Goal: Information Seeking & Learning: Learn about a topic

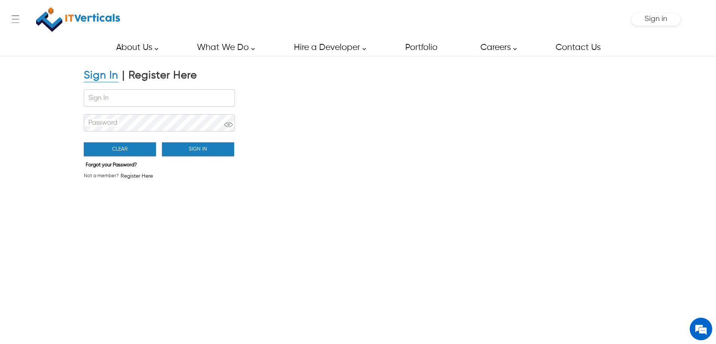
type input "**********"
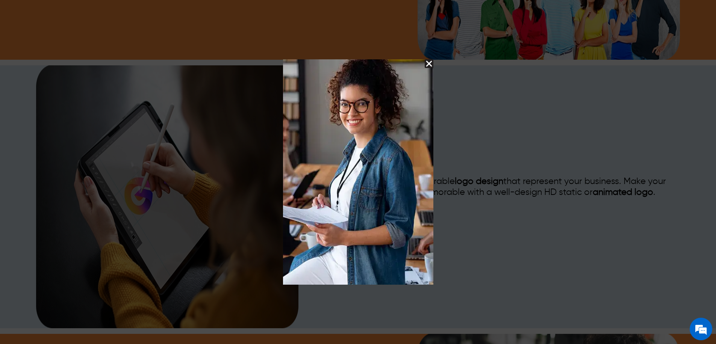
scroll to position [1267, 0]
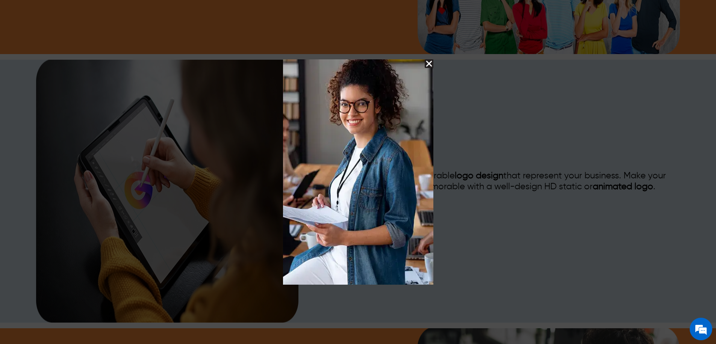
click at [429, 62] on img "Close Splash Button" at bounding box center [428, 63] width 9 height 9
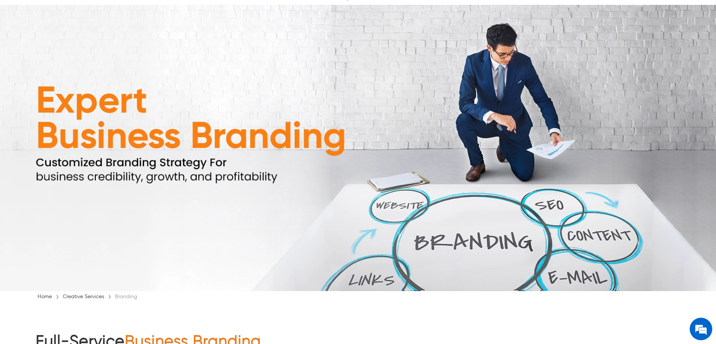
scroll to position [0, 0]
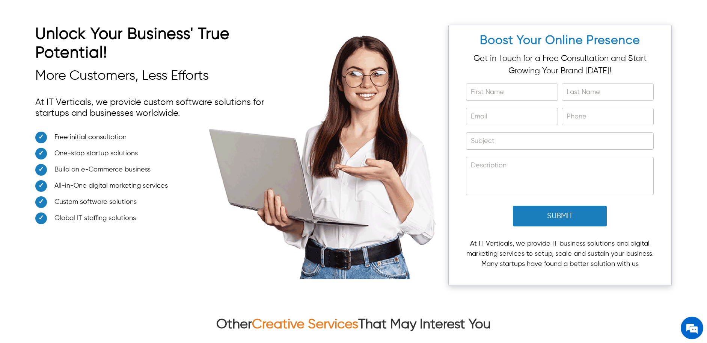
scroll to position [2922, 0]
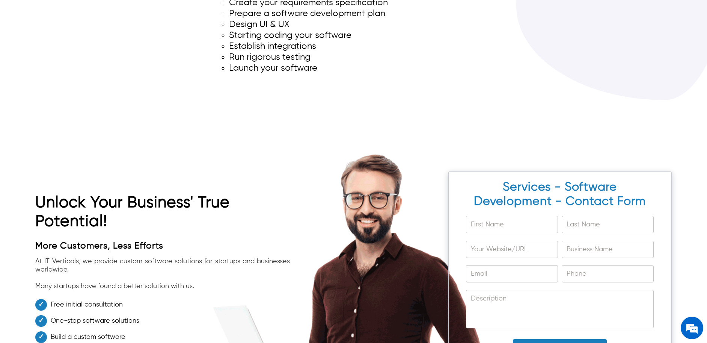
scroll to position [4457, 0]
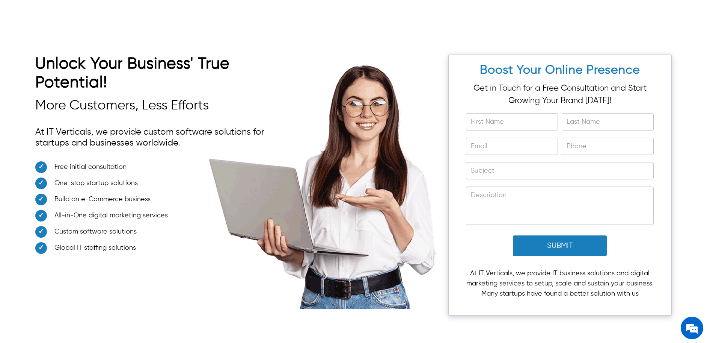
scroll to position [3793, 0]
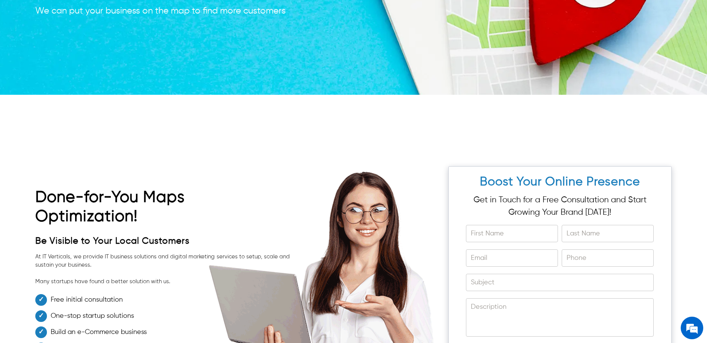
scroll to position [2641, 0]
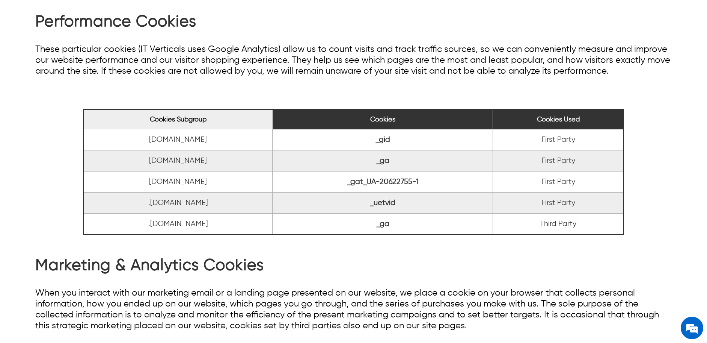
scroll to position [606, 0]
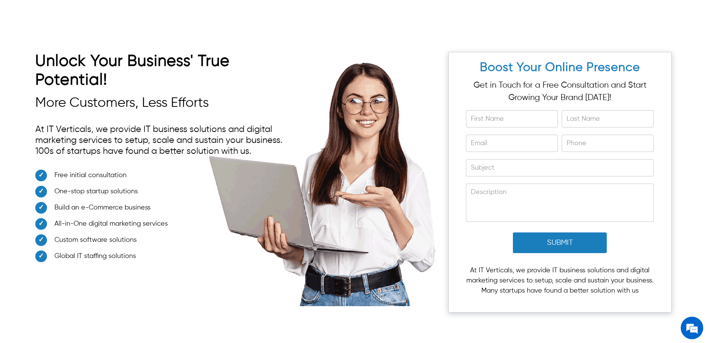
scroll to position [3595, 0]
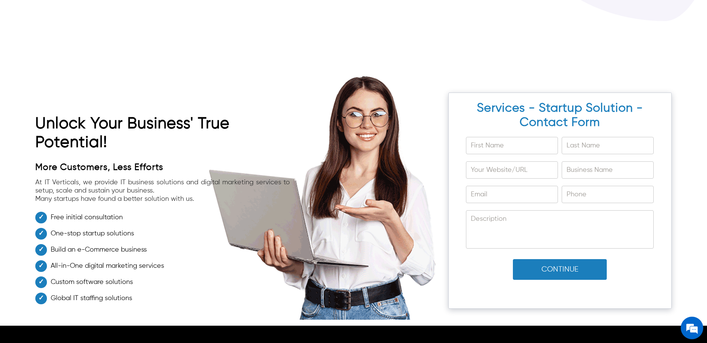
scroll to position [3194, 0]
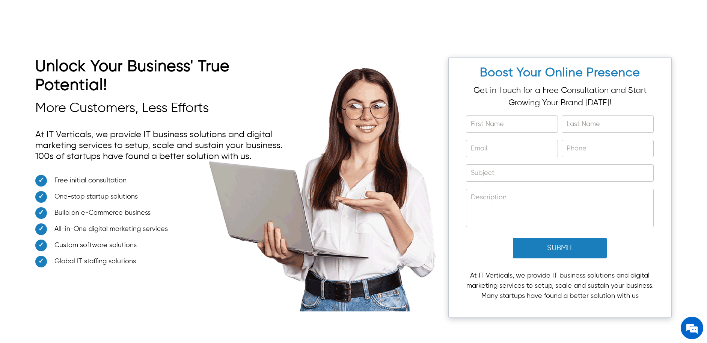
scroll to position [3934, 0]
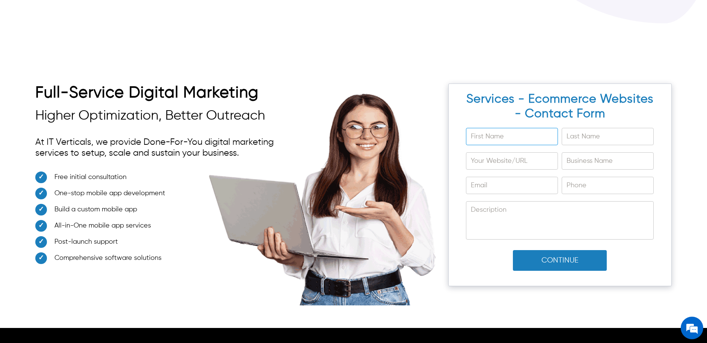
scroll to position [4565, 0]
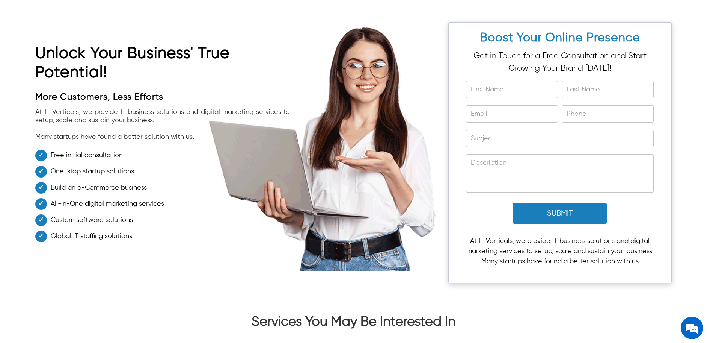
scroll to position [4234, 0]
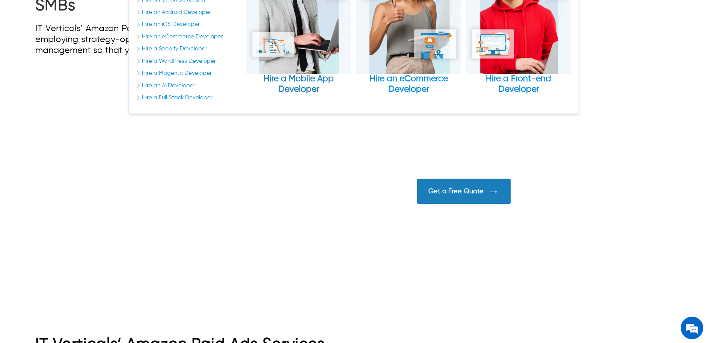
scroll to position [130, 0]
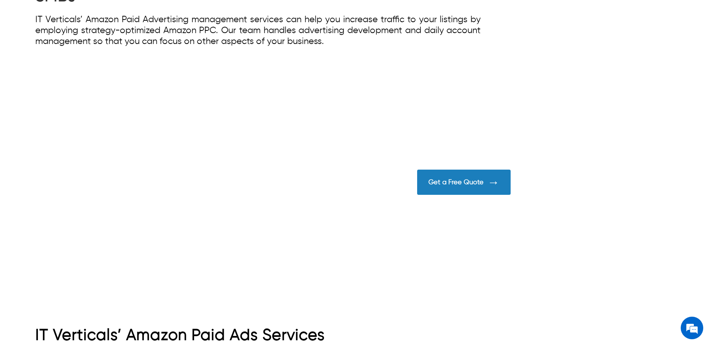
drag, startPoint x: 50, startPoint y: 108, endPoint x: 229, endPoint y: 249, distance: 228.2
click at [229, 249] on div at bounding box center [353, 188] width 707 height 224
drag, startPoint x: 66, startPoint y: 133, endPoint x: 111, endPoint y: 163, distance: 54.4
click at [267, 244] on div at bounding box center [353, 188] width 707 height 224
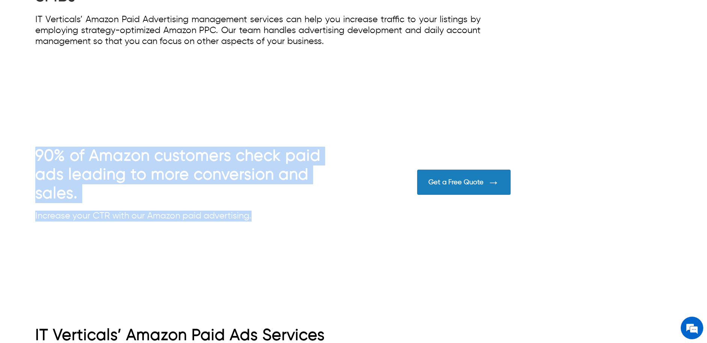
drag, startPoint x: 55, startPoint y: 133, endPoint x: 178, endPoint y: 203, distance: 142.0
click at [178, 203] on div "90% of Amazon customers check paid ads leading to more conversion and sales. In…" at bounding box center [353, 188] width 707 height 224
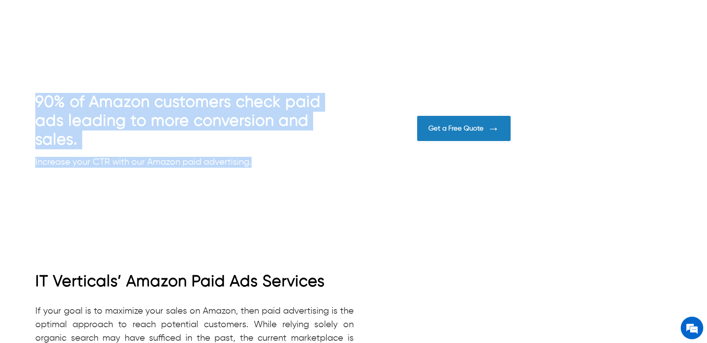
scroll to position [114, 0]
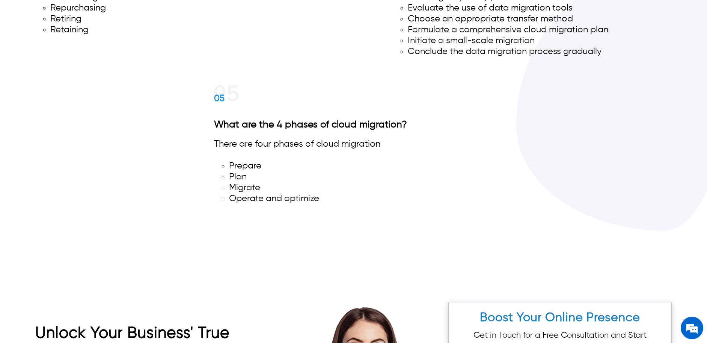
scroll to position [2965, 0]
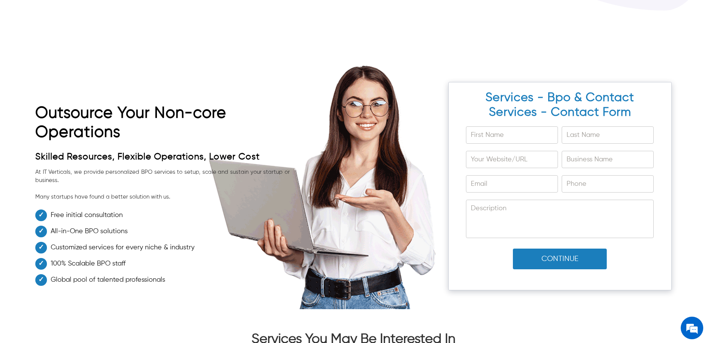
scroll to position [4709, 0]
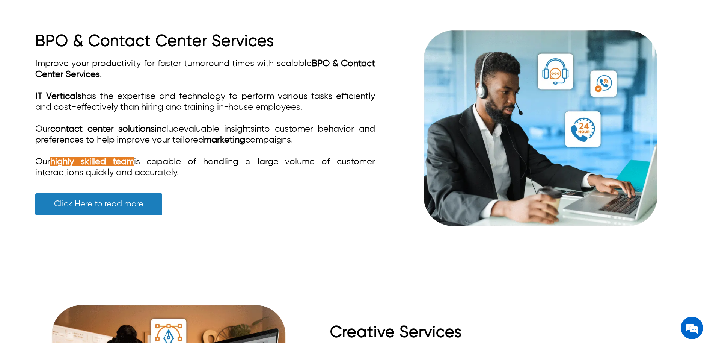
scroll to position [1823, 0]
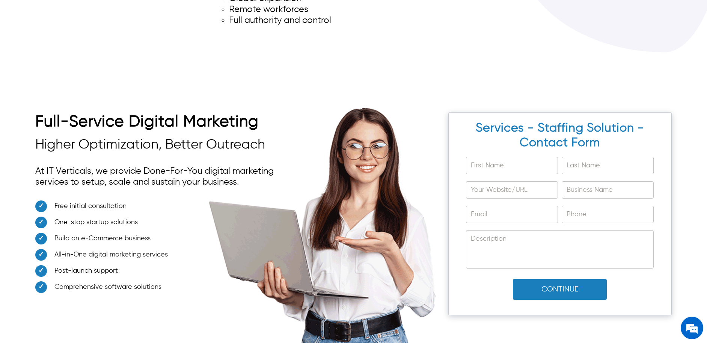
scroll to position [3231, 0]
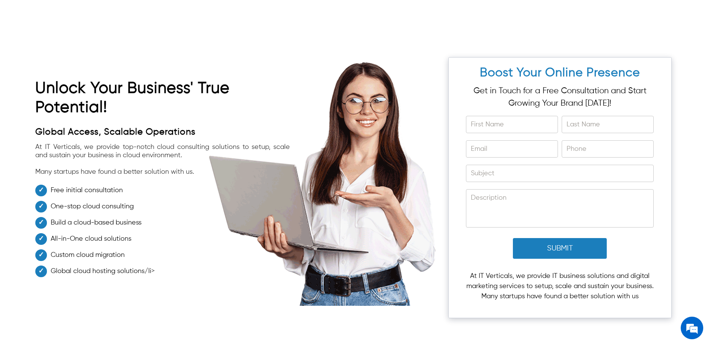
scroll to position [3695, 0]
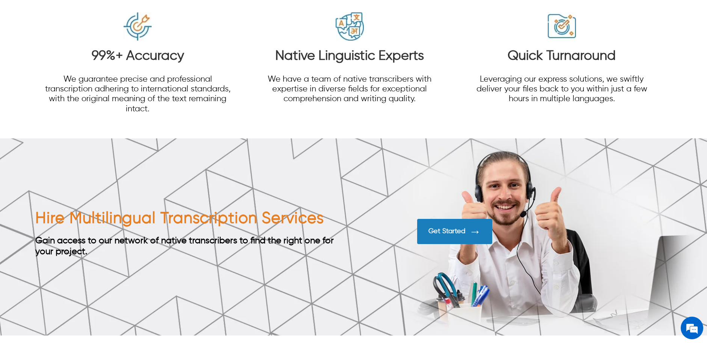
scroll to position [2359, 0]
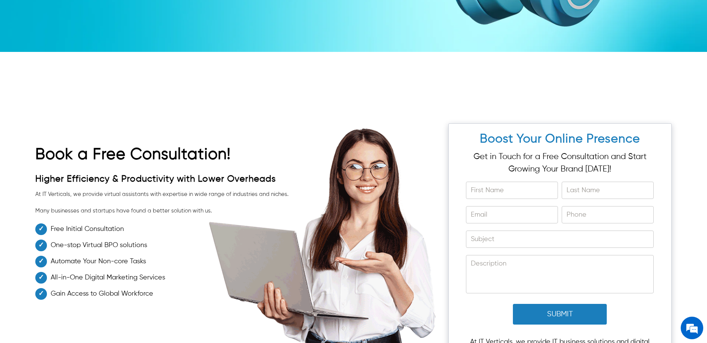
scroll to position [2801, 0]
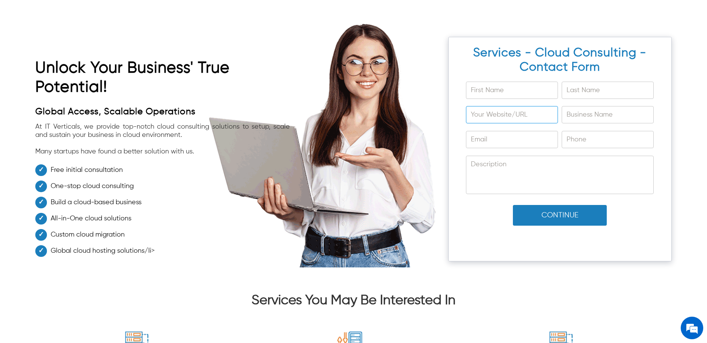
scroll to position [3160, 0]
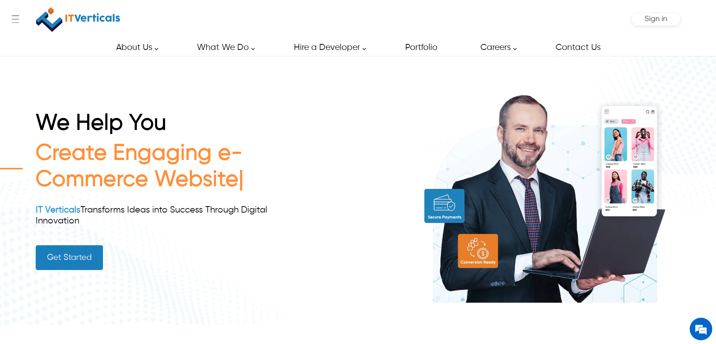
click at [656, 23] on div "Sign in" at bounding box center [655, 19] width 23 height 8
click at [656, 21] on span "Sign in" at bounding box center [655, 19] width 23 height 8
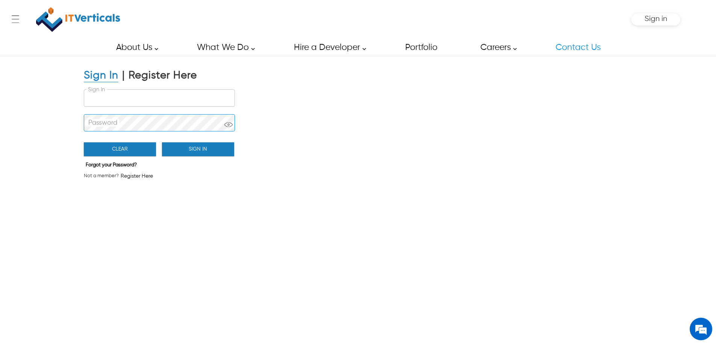
type input "**********"
click at [212, 152] on button "Sign In" at bounding box center [198, 149] width 72 height 14
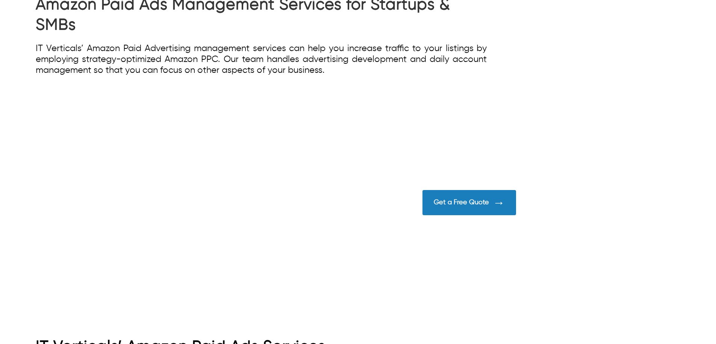
scroll to position [116, 0]
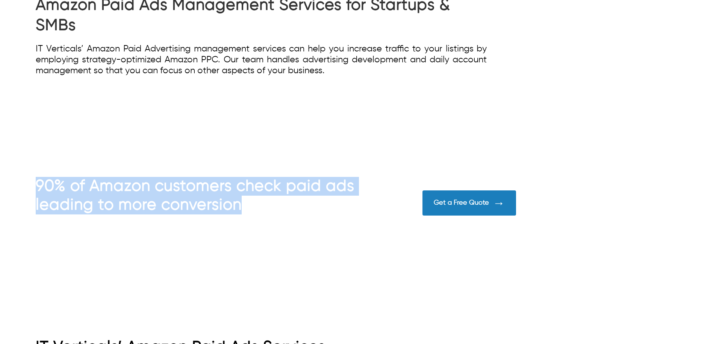
drag, startPoint x: 237, startPoint y: 197, endPoint x: 86, endPoint y: 138, distance: 161.6
click at [65, 133] on div "90% of Amazon customers check paid ads leading to more conversion and sales. In…" at bounding box center [358, 208] width 716 height 207
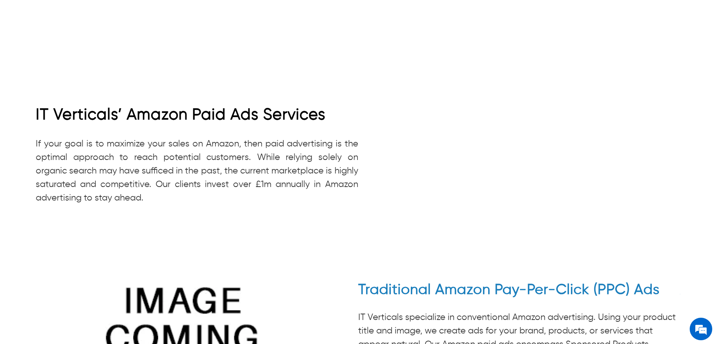
scroll to position [0, 0]
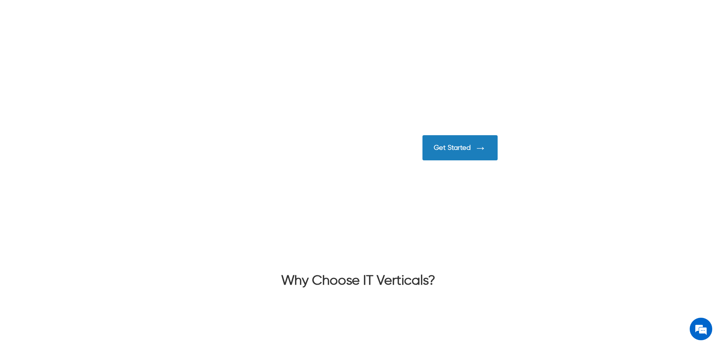
scroll to position [832, 0]
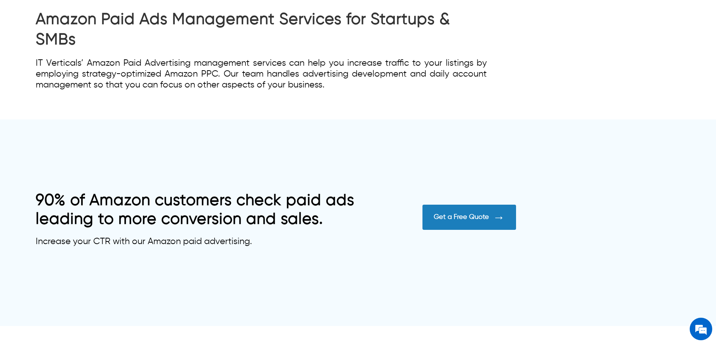
scroll to position [92, 0]
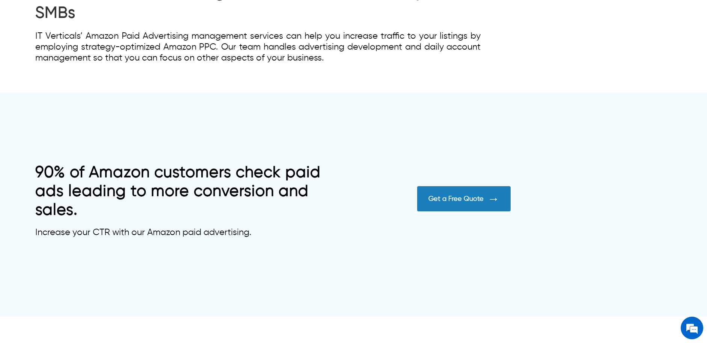
scroll to position [114, 0]
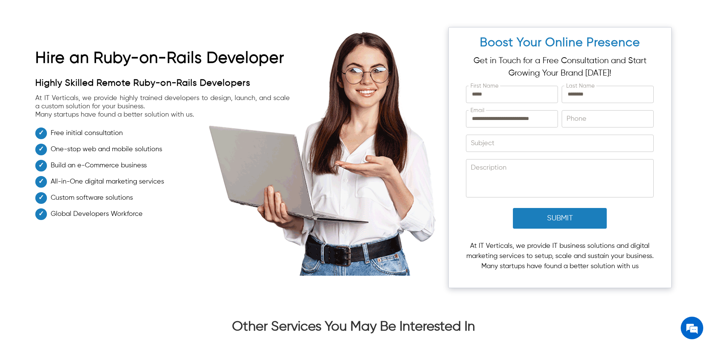
scroll to position [1852, 0]
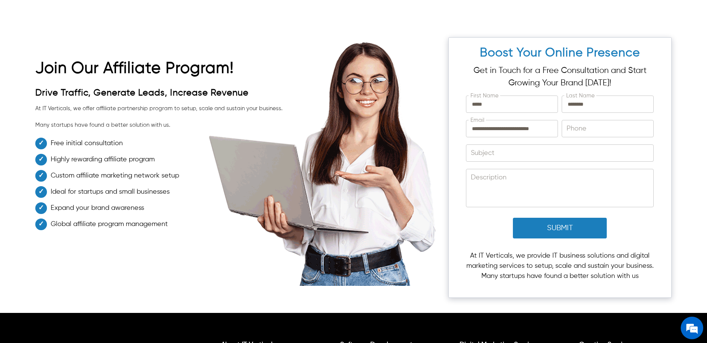
scroll to position [1793, 0]
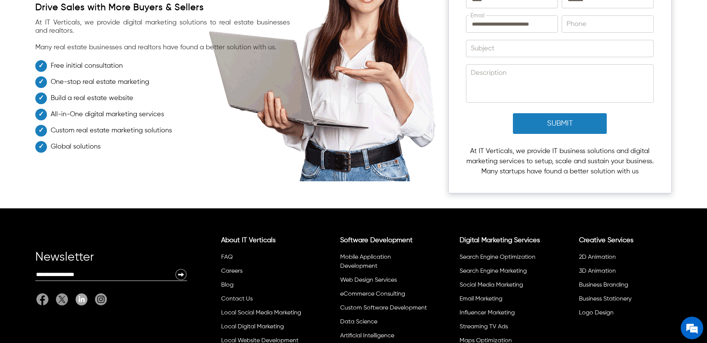
scroll to position [2502, 0]
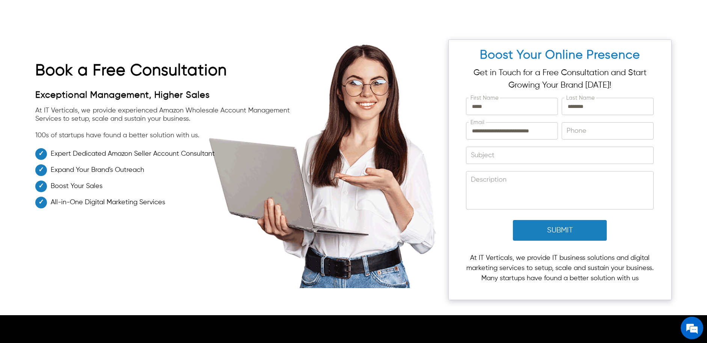
scroll to position [4340, 0]
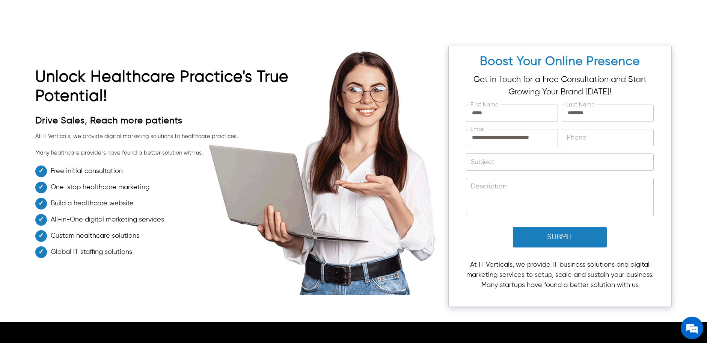
scroll to position [2823, 0]
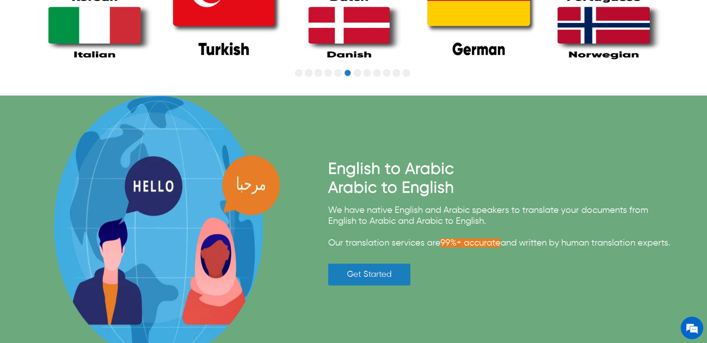
scroll to position [773, 0]
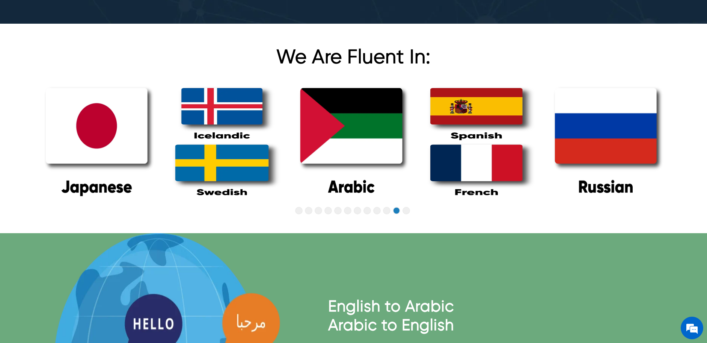
click at [581, 54] on h1 "We Are Fluent In:" at bounding box center [353, 59] width 637 height 27
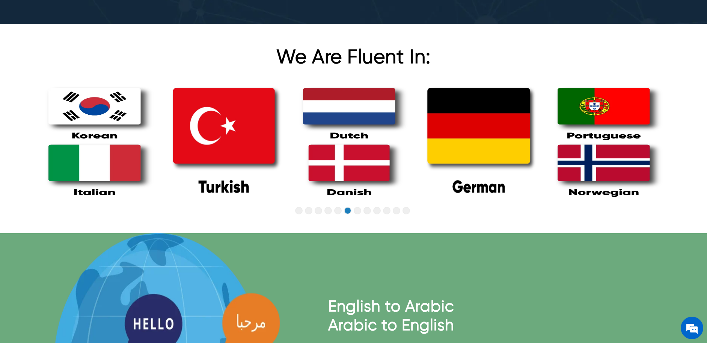
click at [599, 35] on div "We Are Fluent In:" at bounding box center [353, 126] width 707 height 204
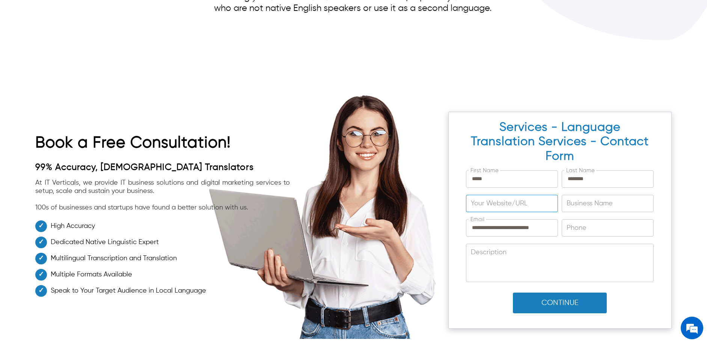
scroll to position [2805, 0]
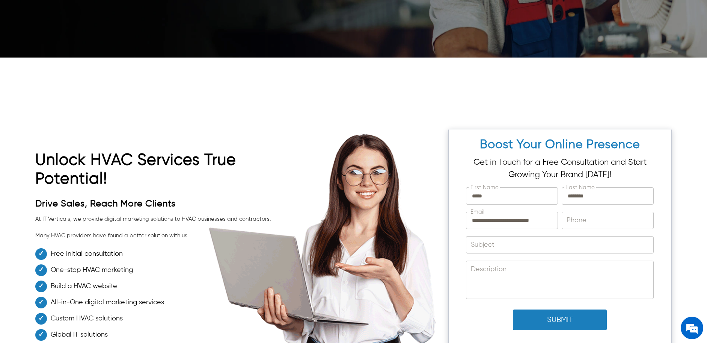
scroll to position [2337, 0]
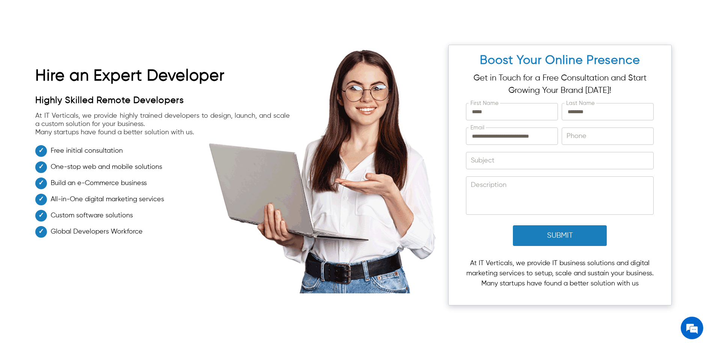
scroll to position [3426, 0]
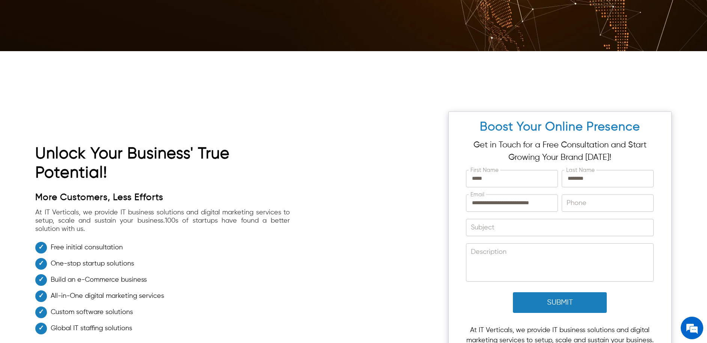
scroll to position [1482, 0]
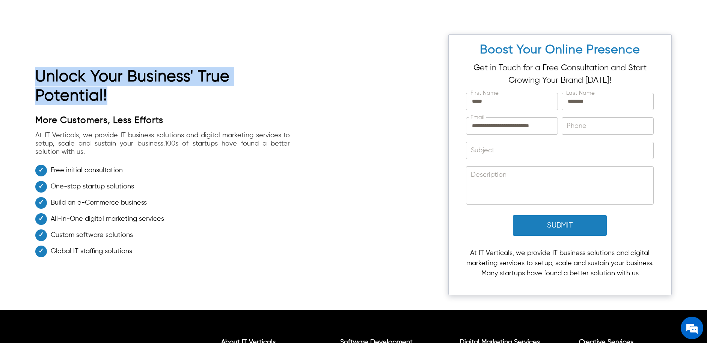
drag, startPoint x: 108, startPoint y: 92, endPoint x: 38, endPoint y: 73, distance: 72.6
click at [38, 73] on h1 "Unlock Your Business' True Potential!" at bounding box center [162, 88] width 255 height 42
copy h1 "Unlock Your Business' True Potential!"
drag, startPoint x: 86, startPoint y: 151, endPoint x: 33, endPoint y: 138, distance: 54.2
click at [33, 138] on div "**********" at bounding box center [353, 161] width 707 height 298
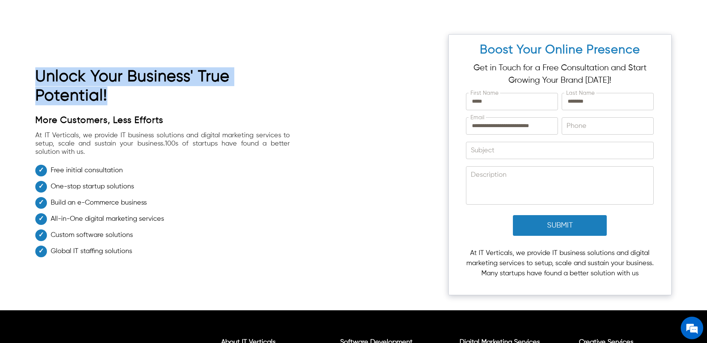
copy span "At IT Verticals, we provide IT business solutions and digital marketing service…"
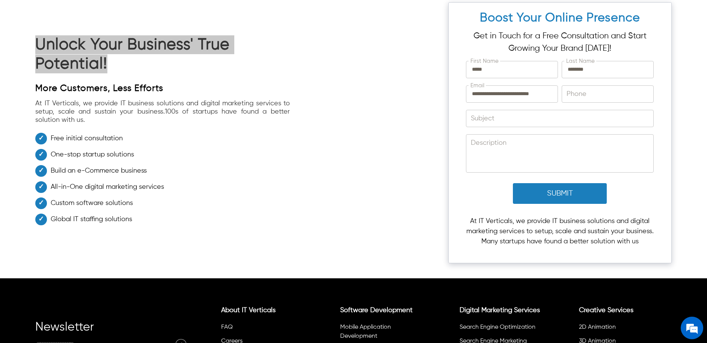
scroll to position [1585, 0]
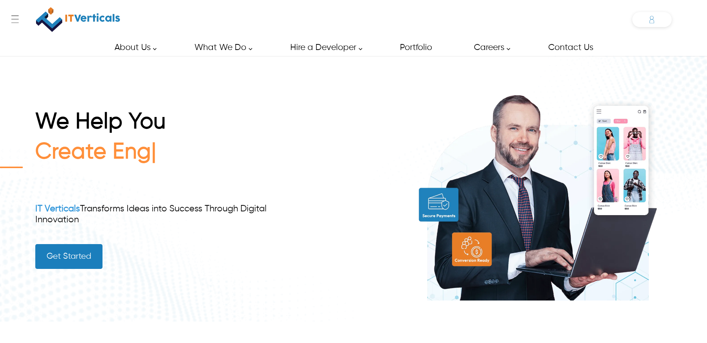
click at [650, 19] on icon at bounding box center [652, 19] width 15 height 15
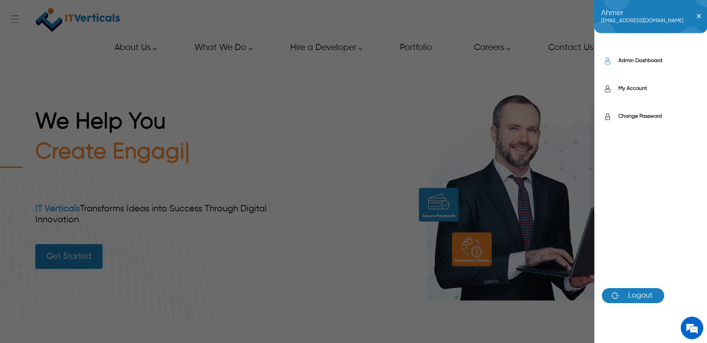
click at [641, 60] on label "Admin Dashboard" at bounding box center [659, 61] width 81 height 8
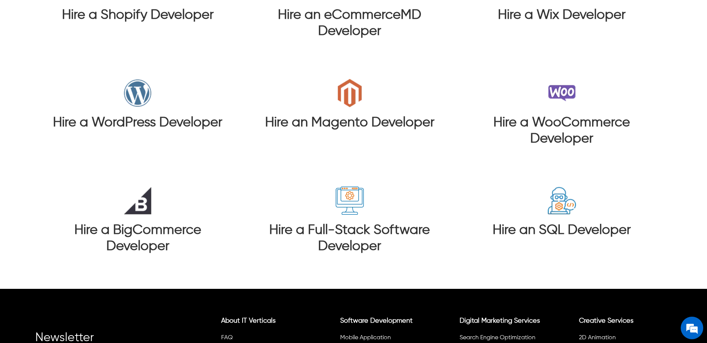
scroll to position [1768, 0]
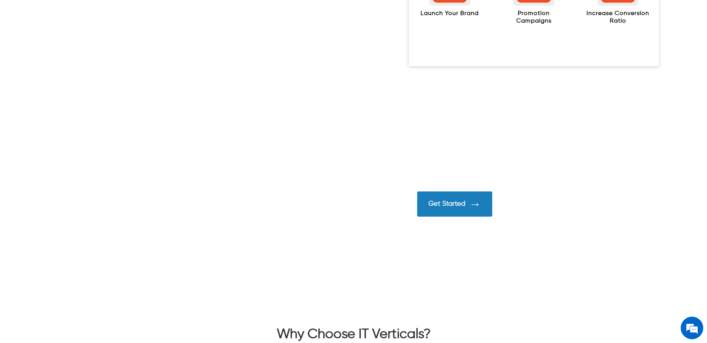
scroll to position [873, 0]
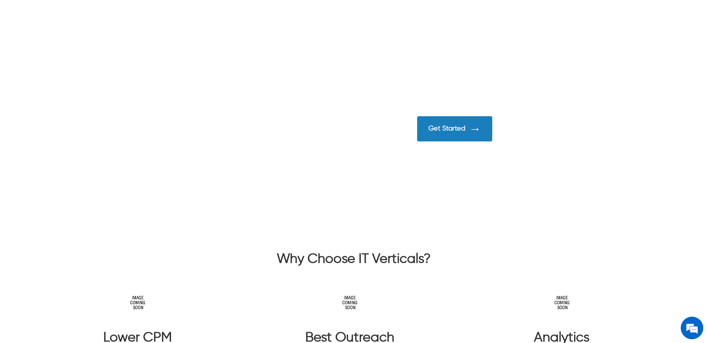
drag, startPoint x: 47, startPoint y: 91, endPoint x: 474, endPoint y: 177, distance: 436.6
click at [348, 149] on div at bounding box center [353, 134] width 707 height 202
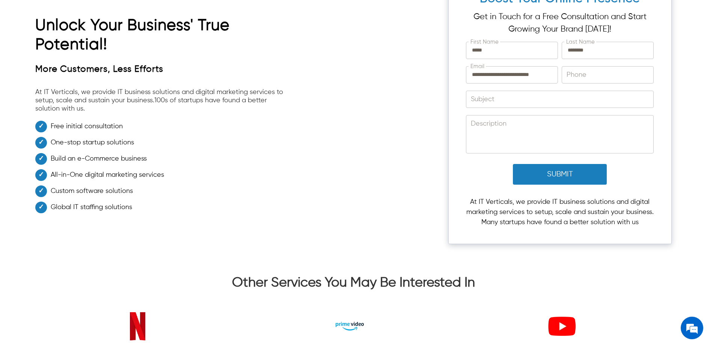
scroll to position [1596, 0]
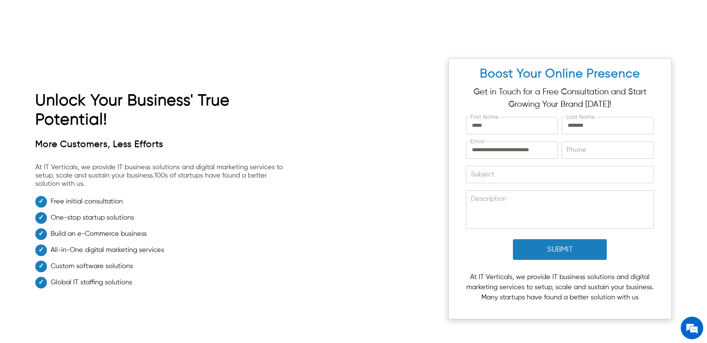
drag, startPoint x: 90, startPoint y: 164, endPoint x: 32, endPoint y: 149, distance: 60.1
click at [32, 149] on div "**********" at bounding box center [353, 185] width 707 height 298
copy span "At IT Verticals, we provide IT business solutions and digital marketing service…"
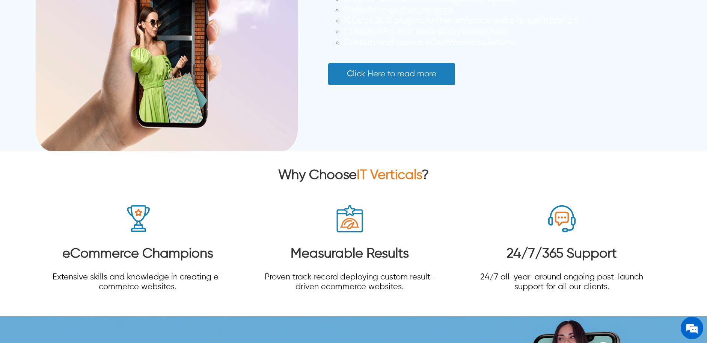
scroll to position [153, 0]
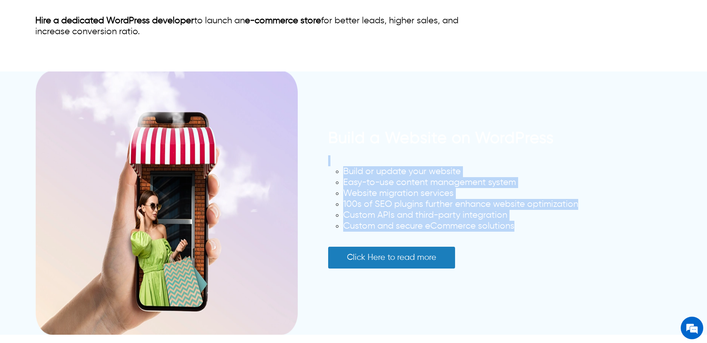
drag, startPoint x: 357, startPoint y: 160, endPoint x: 499, endPoint y: 233, distance: 158.6
click at [499, 231] on div "Build or update your website Easy-to-use content management system Website migr…" at bounding box center [453, 193] width 250 height 76
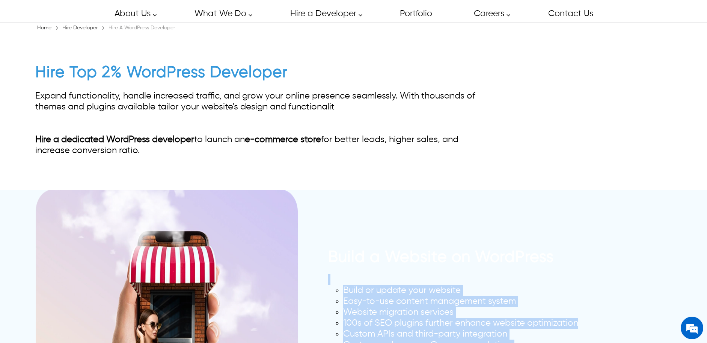
scroll to position [48, 0]
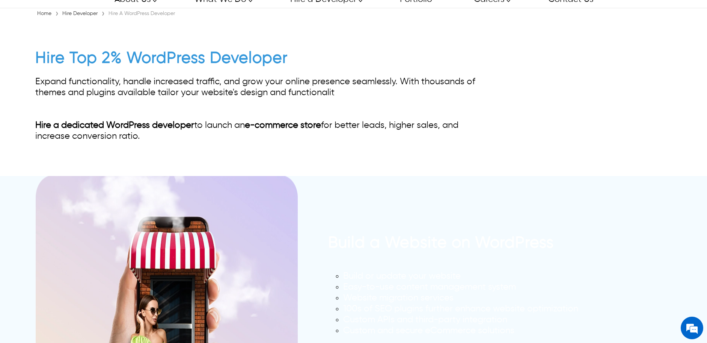
click at [490, 210] on div "Build a Website on WordPress Build or update your website Easy-to-use content m…" at bounding box center [353, 307] width 637 height 263
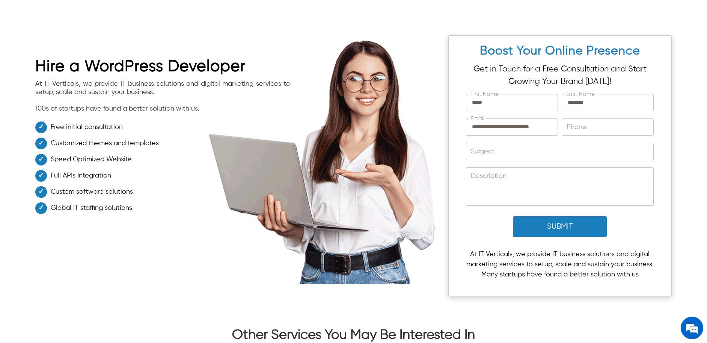
scroll to position [1376, 0]
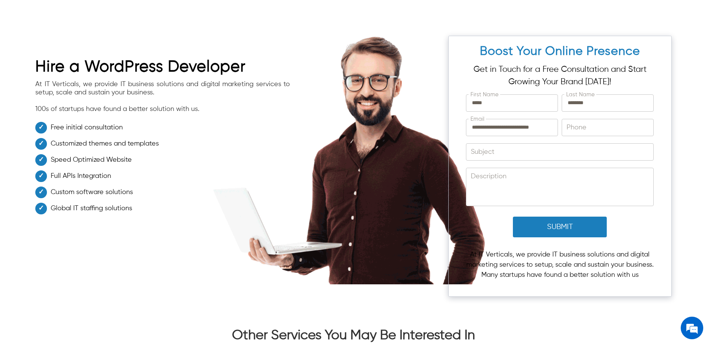
drag, startPoint x: 201, startPoint y: 109, endPoint x: 32, endPoint y: 85, distance: 170.0
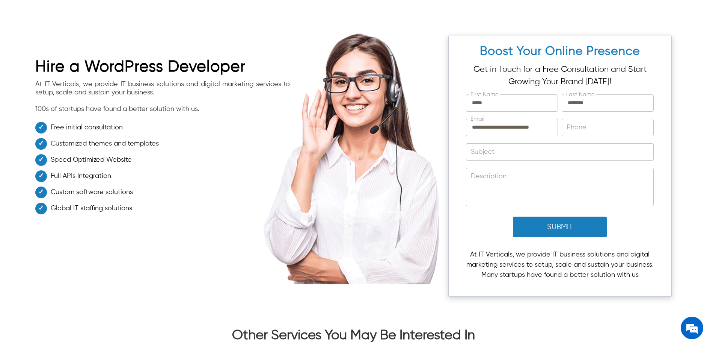
click at [32, 85] on div "**********" at bounding box center [353, 156] width 707 height 309
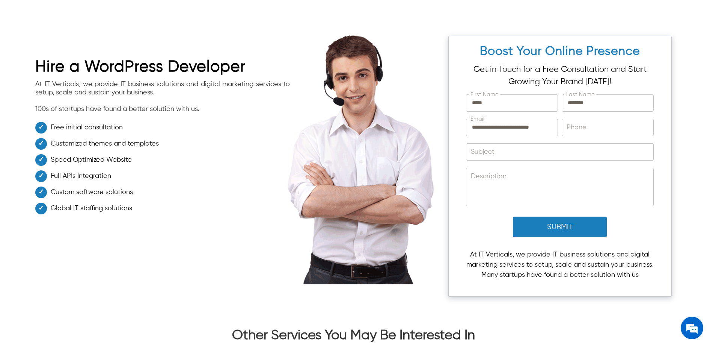
copy span "At IT Verticals, we provide IT business solutions and digital marketing service…"
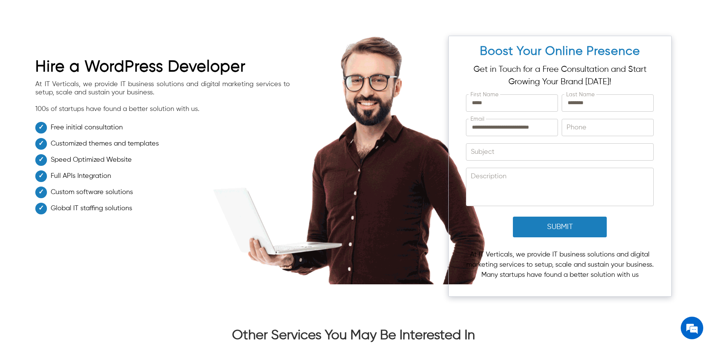
click at [246, 69] on h1 "Hire a WordPress Developer" at bounding box center [162, 68] width 255 height 23
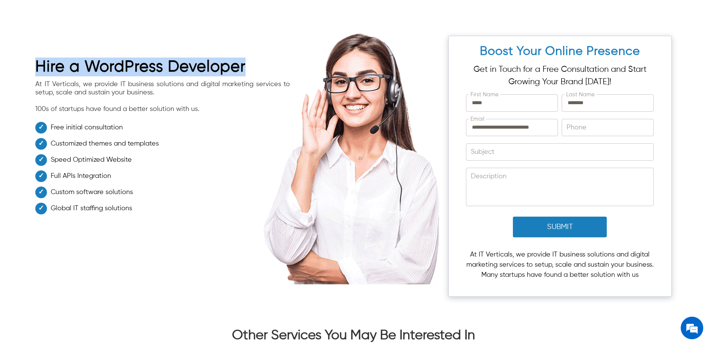
drag, startPoint x: 243, startPoint y: 66, endPoint x: 62, endPoint y: 50, distance: 182.1
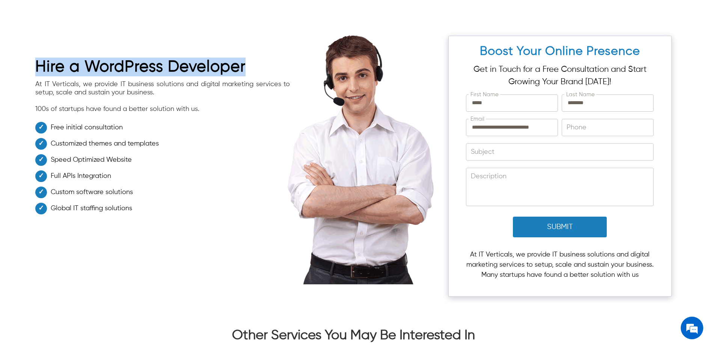
click at [62, 50] on div "Hire a WordPress Developer At IT Verticals, we provide IT business solutions an…" at bounding box center [162, 129] width 255 height 177
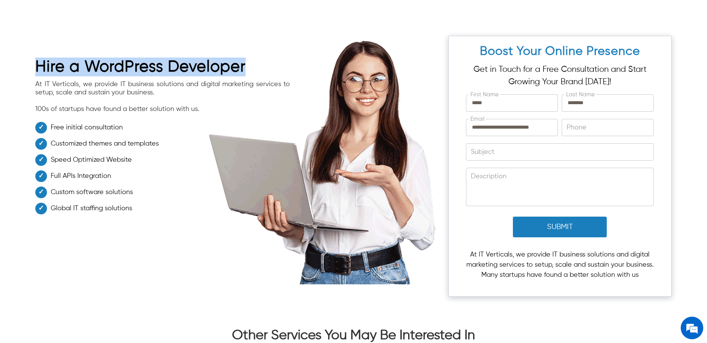
copy h1 "Hire a WordPress Developer"
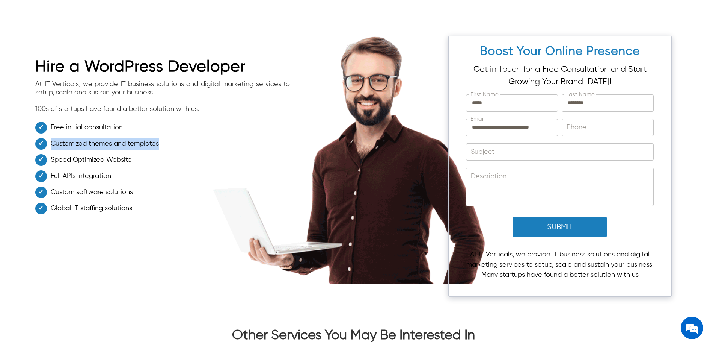
drag, startPoint x: 159, startPoint y: 145, endPoint x: 53, endPoint y: 140, distance: 106.8
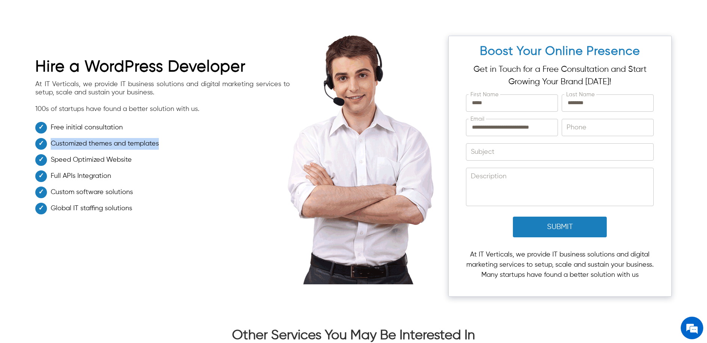
click at [53, 140] on li "Customized themes and templates" at bounding box center [162, 146] width 255 height 16
copy li "Customized themes and templates"
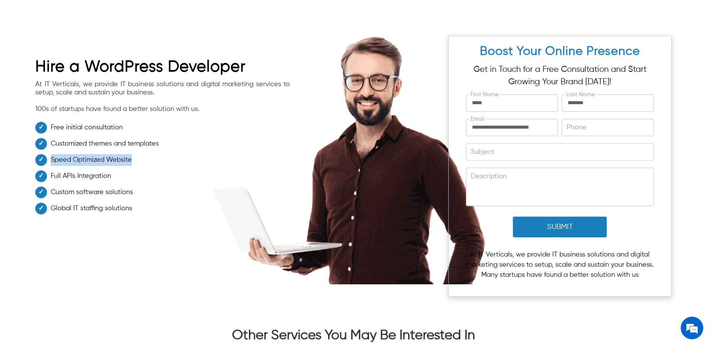
drag, startPoint x: 133, startPoint y: 161, endPoint x: 52, endPoint y: 157, distance: 80.9
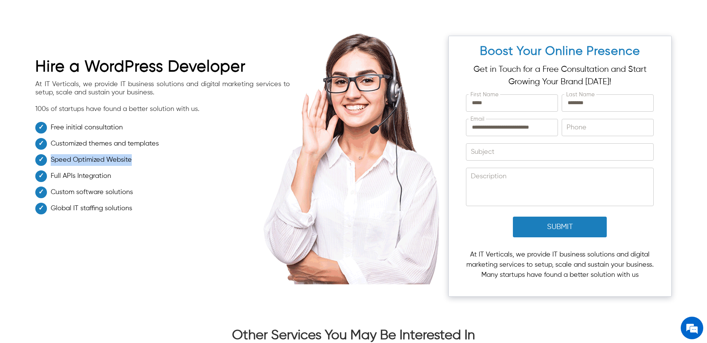
click at [52, 157] on li "Speed Optimized Website" at bounding box center [162, 162] width 255 height 16
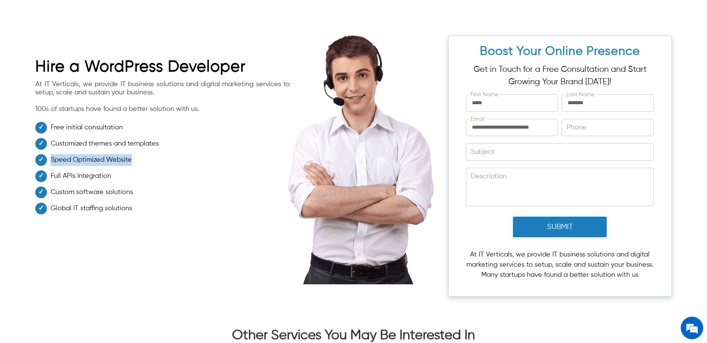
copy li "Speed Optimized Website"
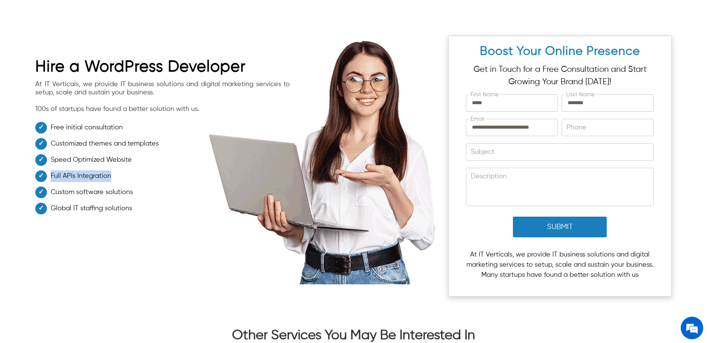
drag, startPoint x: 115, startPoint y: 177, endPoint x: 51, endPoint y: 172, distance: 63.3
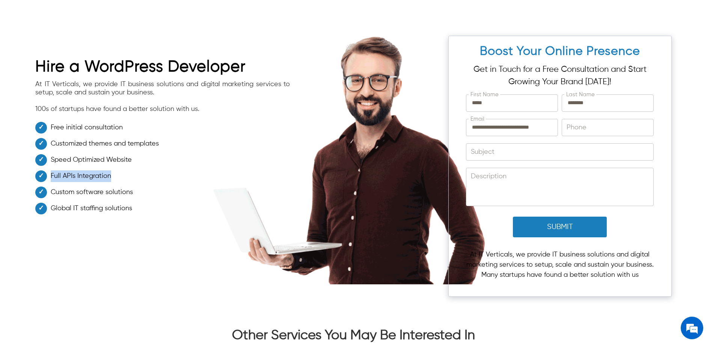
click at [51, 172] on li "Full APIs Integration" at bounding box center [162, 178] width 255 height 16
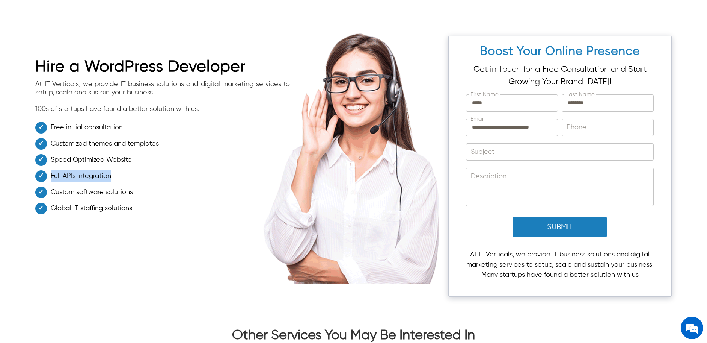
copy li "Full APIs Integration"
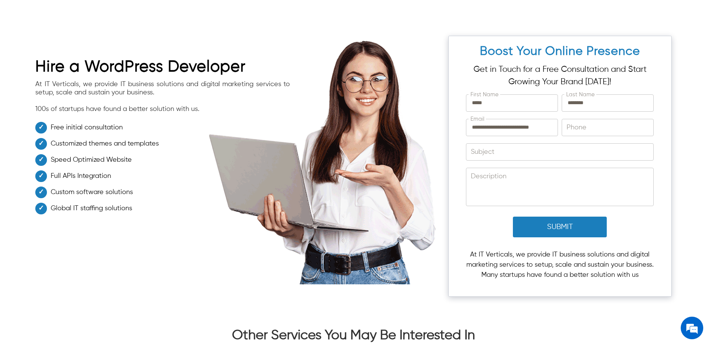
click at [151, 193] on li "Custom software solutions" at bounding box center [162, 194] width 255 height 16
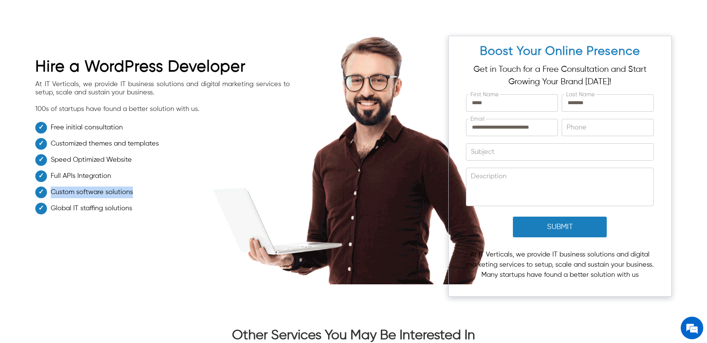
drag, startPoint x: 137, startPoint y: 193, endPoint x: 50, endPoint y: 192, distance: 86.8
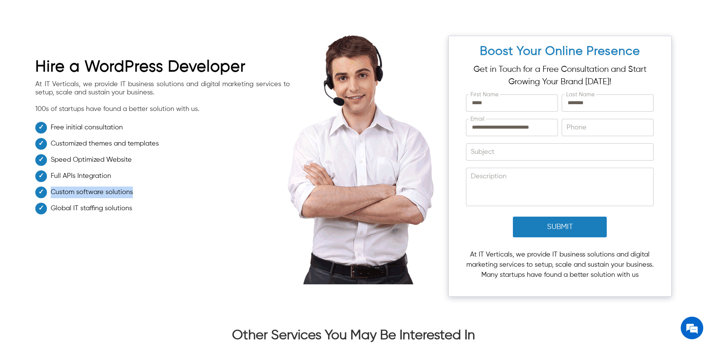
click at [50, 192] on li "Custom software solutions" at bounding box center [162, 194] width 255 height 16
copy li "Custom software solutions"
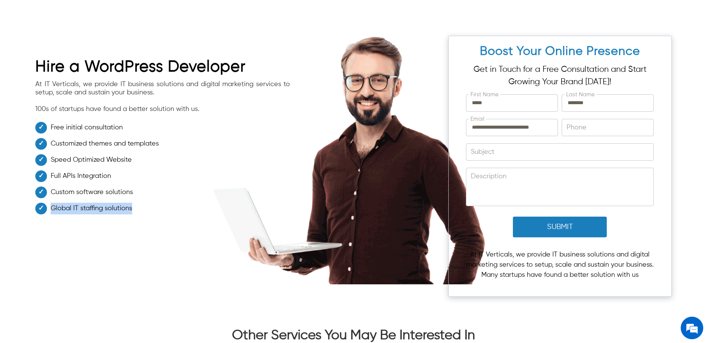
drag, startPoint x: 141, startPoint y: 208, endPoint x: 51, endPoint y: 204, distance: 89.5
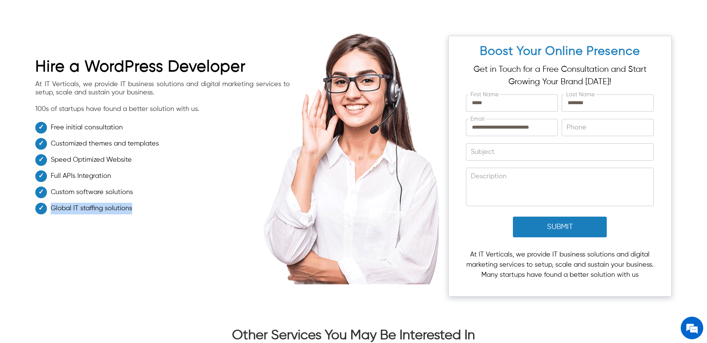
click at [51, 204] on li "Global IT staffing solutions" at bounding box center [162, 210] width 255 height 16
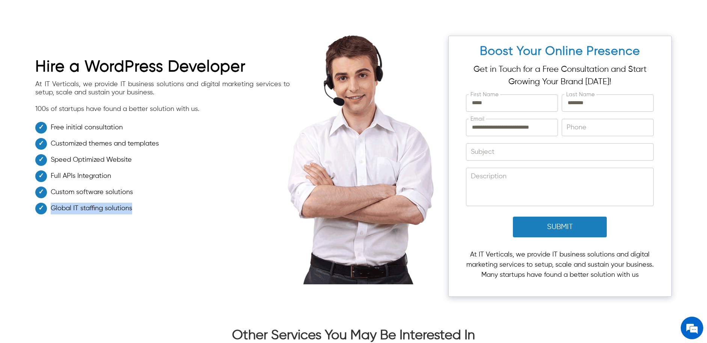
copy li "Global IT staffing solutions"
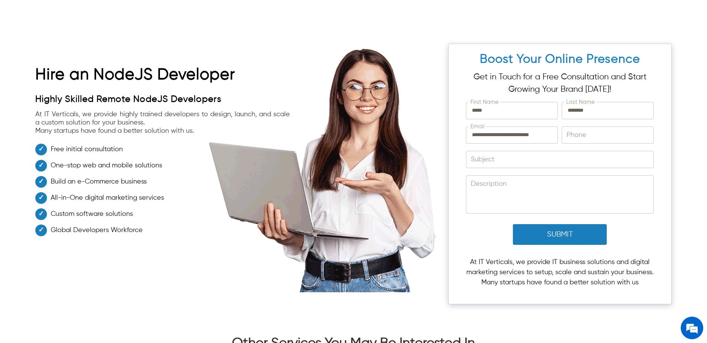
scroll to position [1618, 0]
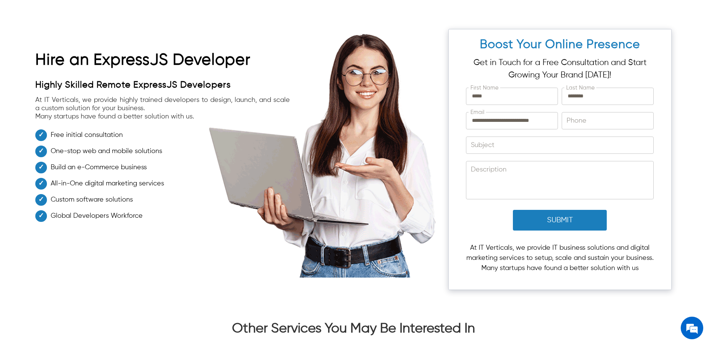
scroll to position [2152, 0]
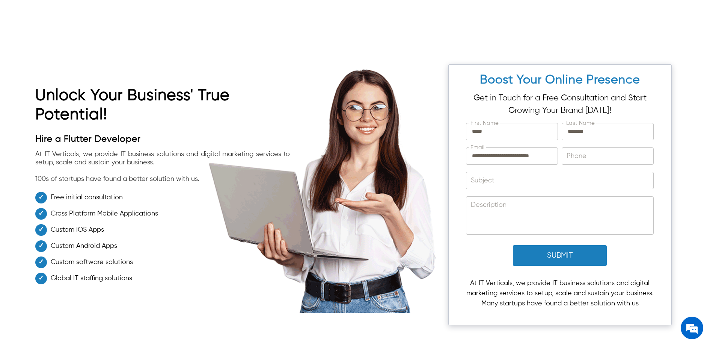
scroll to position [2313, 0]
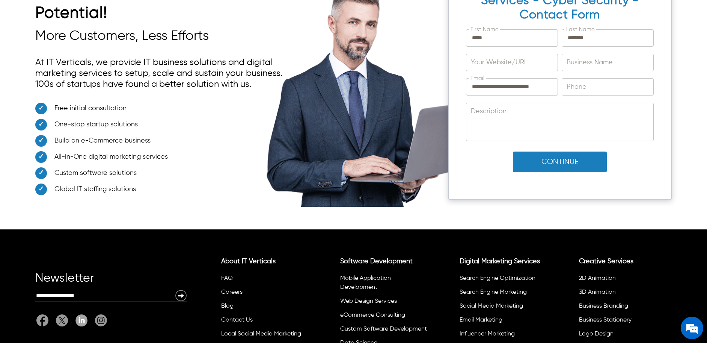
scroll to position [5734, 0]
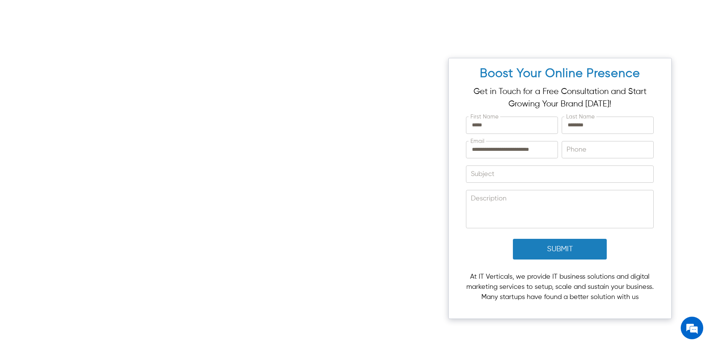
scroll to position [1600, 0]
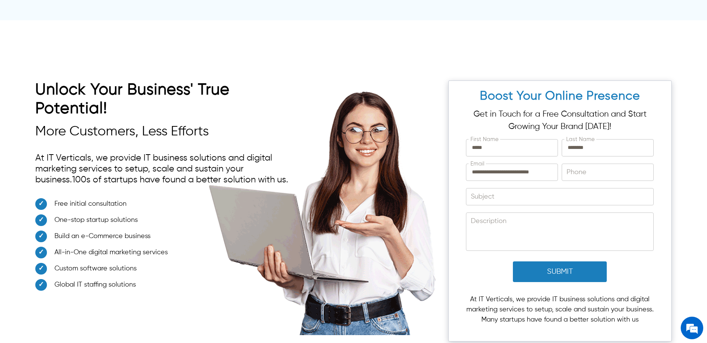
scroll to position [1599, 0]
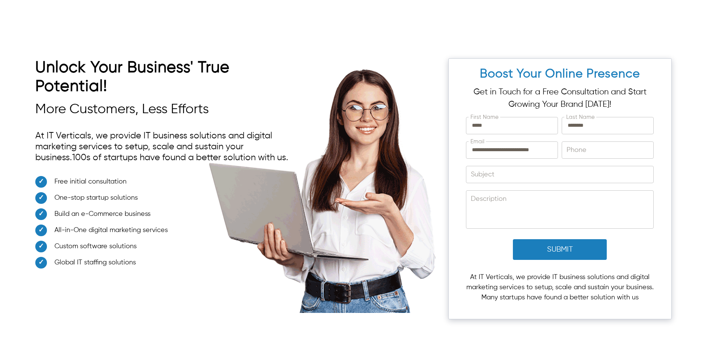
scroll to position [1607, 0]
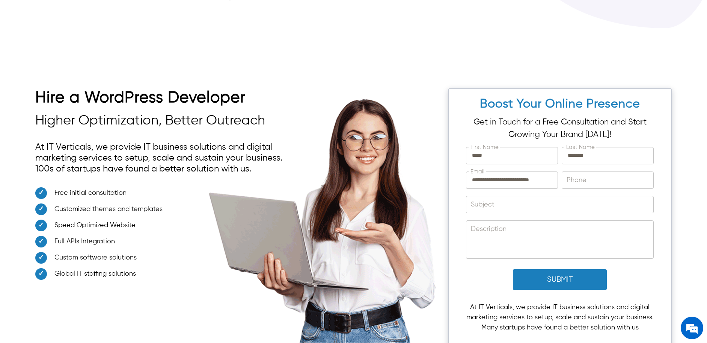
scroll to position [1380, 0]
